Goal: Task Accomplishment & Management: Use online tool/utility

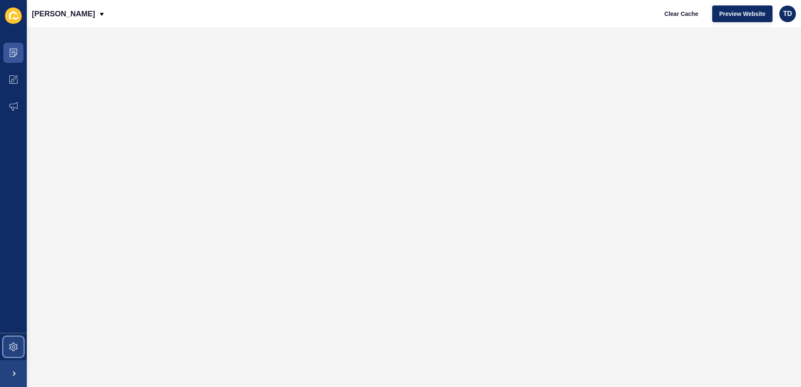
click at [18, 342] on span at bounding box center [13, 347] width 27 height 27
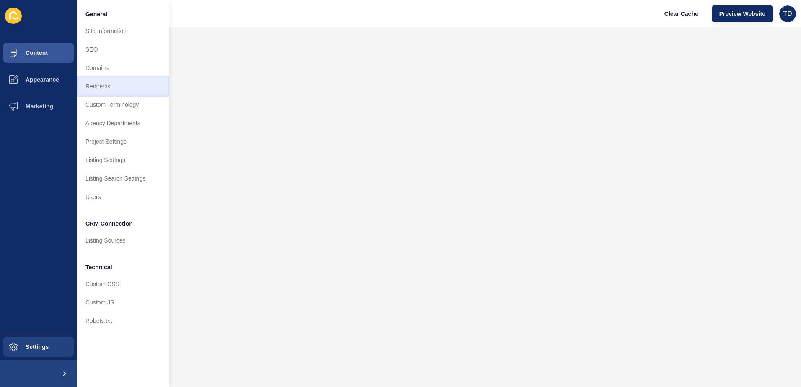
click at [117, 86] on link "Redirects" at bounding box center [123, 86] width 92 height 18
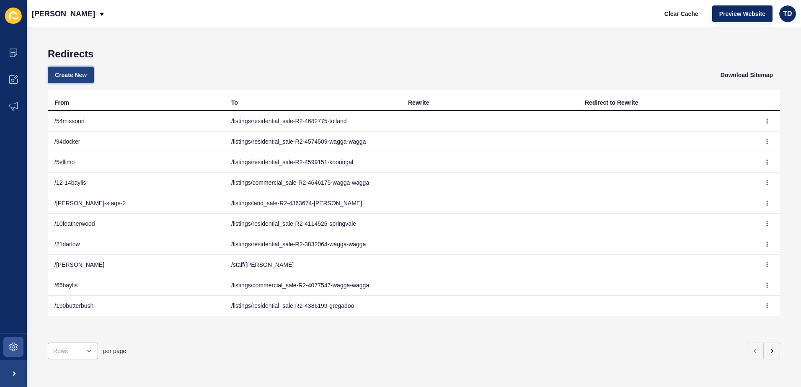
click at [61, 69] on button "Create New" at bounding box center [71, 75] width 46 height 17
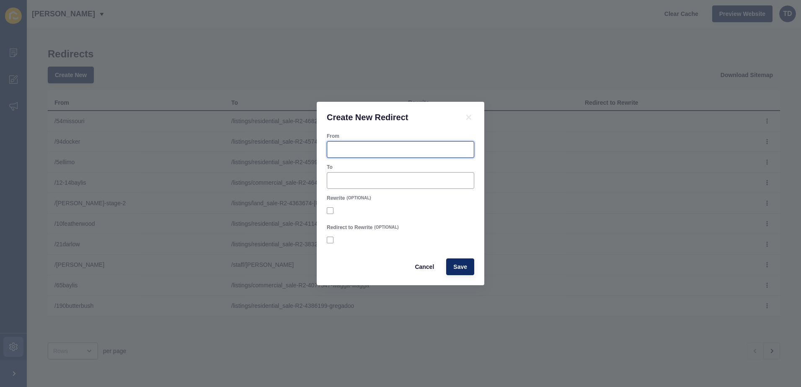
click at [349, 145] on input "From" at bounding box center [400, 149] width 137 height 8
type input "/4indigo"
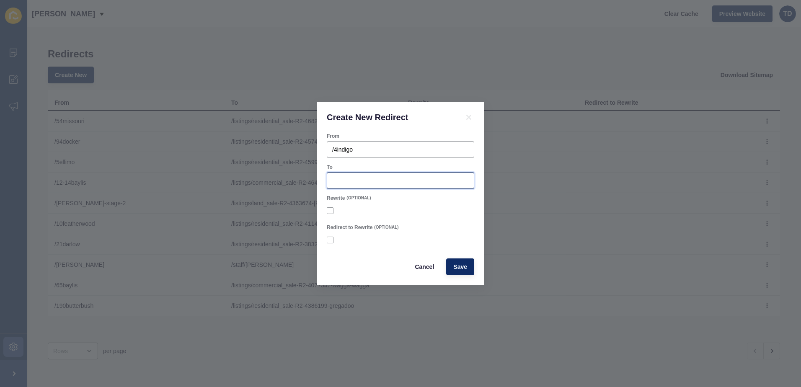
click at [352, 180] on input "To" at bounding box center [400, 180] width 137 height 8
paste input "/listings/residential_sale-R2-4738107-[GEOGRAPHIC_DATA]"
type input "/listings/residential_sale-R2-4738107-[GEOGRAPHIC_DATA]"
click at [454, 272] on button "Save" at bounding box center [460, 267] width 28 height 17
